Goal: Find specific fact: Find specific page/section

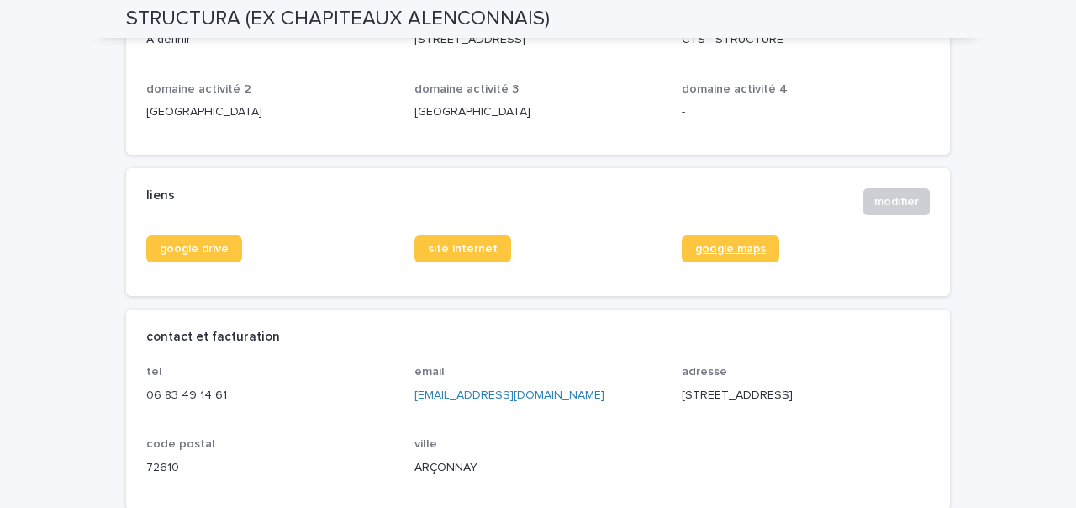
scroll to position [661, 0]
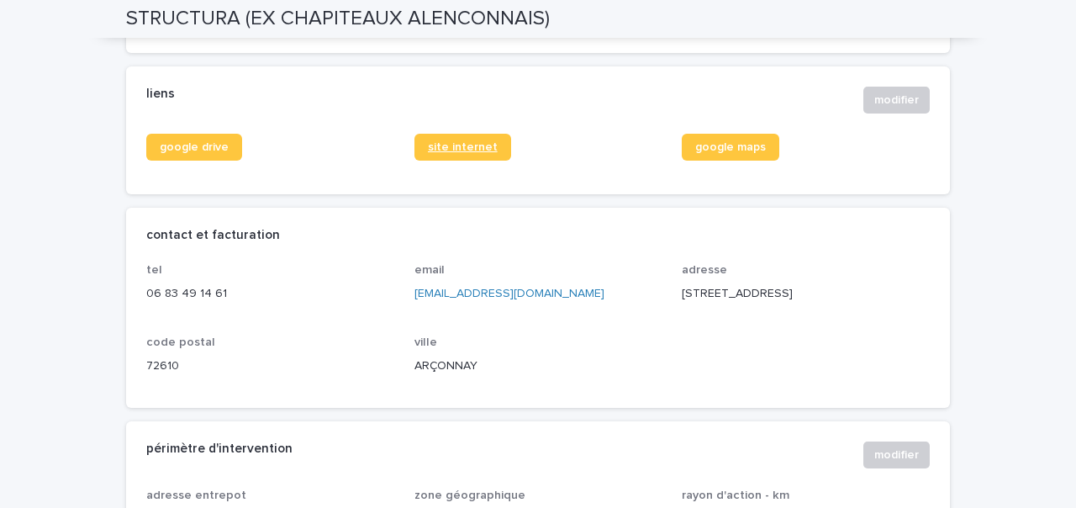
click at [431, 144] on span "site internet" at bounding box center [463, 147] width 70 height 12
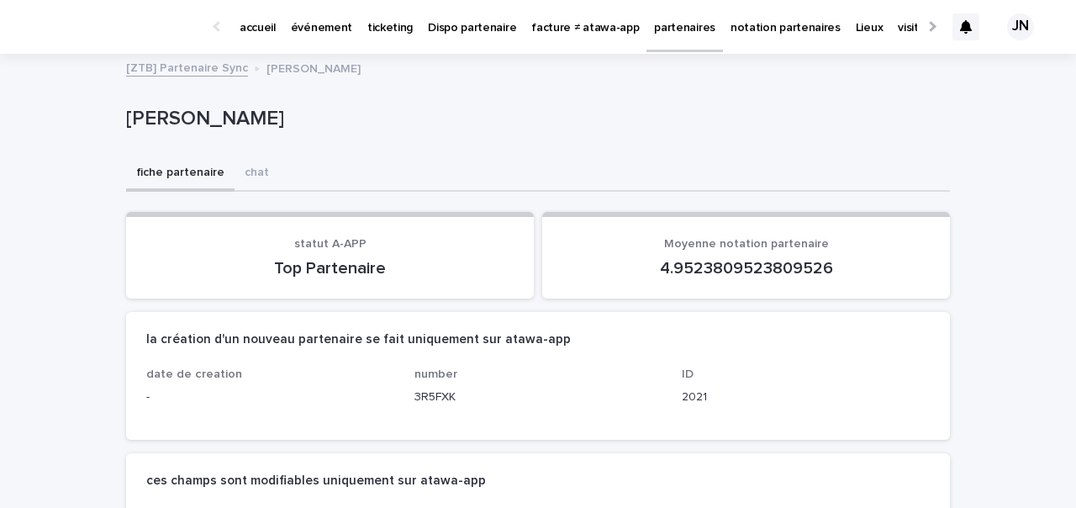
click at [630, 160] on div "fiche partenaire chat" at bounding box center [538, 173] width 824 height 35
click at [168, 73] on link "partenaires" at bounding box center [158, 66] width 64 height 19
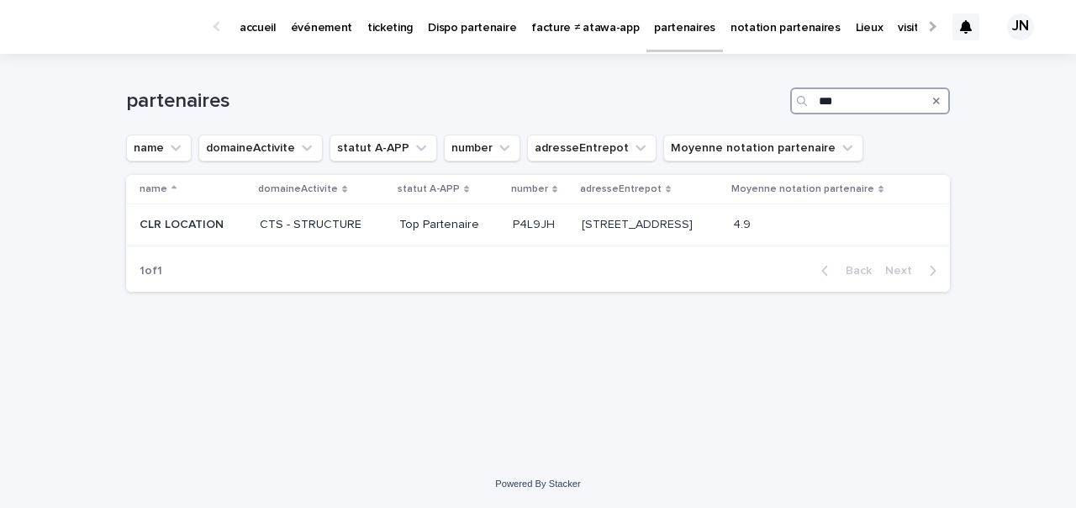
drag, startPoint x: 835, startPoint y: 108, endPoint x: 794, endPoint y: 97, distance: 42.0
click at [794, 97] on div "***" at bounding box center [870, 100] width 160 height 27
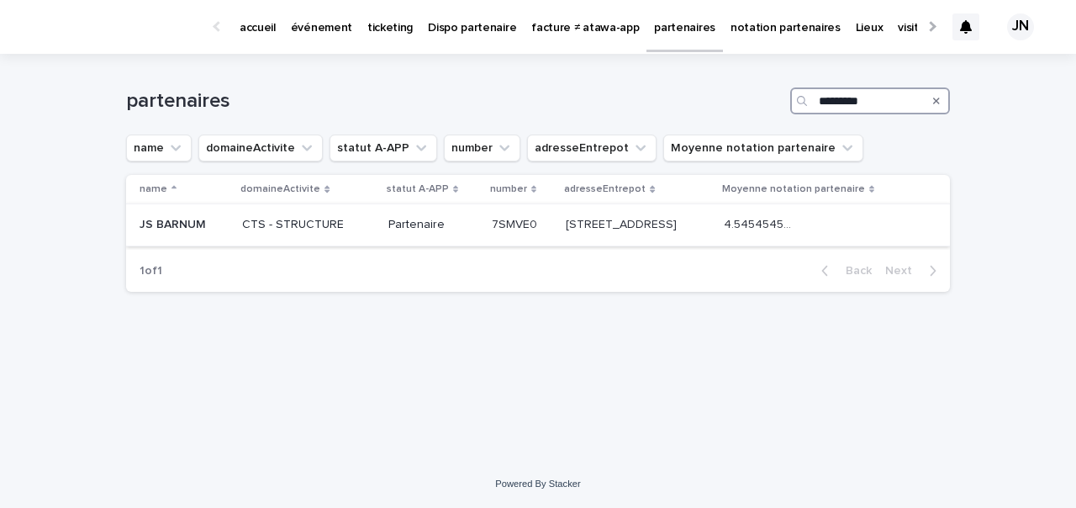
type input "*********"
click at [398, 215] on div "Partenaire" at bounding box center [433, 223] width 90 height 18
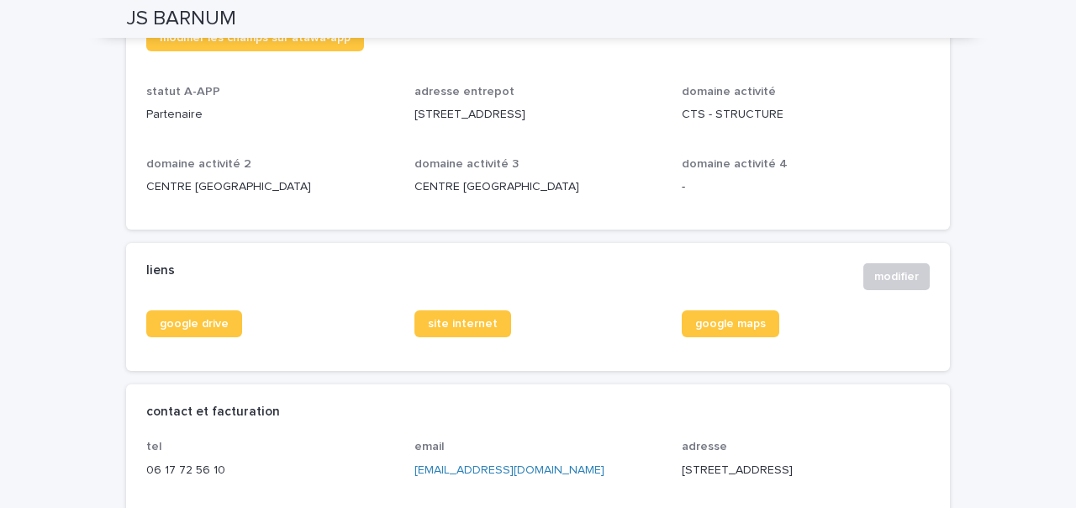
scroll to position [502, 0]
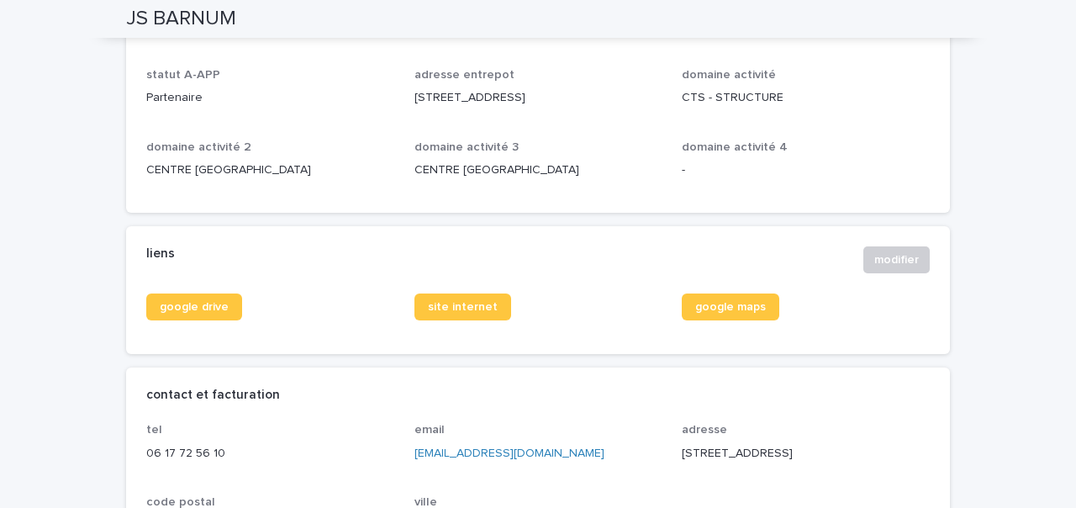
drag, startPoint x: 414, startPoint y: 95, endPoint x: 651, endPoint y: 95, distance: 237.9
click at [651, 95] on p "[STREET_ADDRESS]" at bounding box center [538, 98] width 248 height 18
copy p "[STREET_ADDRESS]"
click at [535, 41] on div "modifier les champs sur atawa-app" at bounding box center [537, 28] width 783 height 40
